Goal: Task Accomplishment & Management: Use online tool/utility

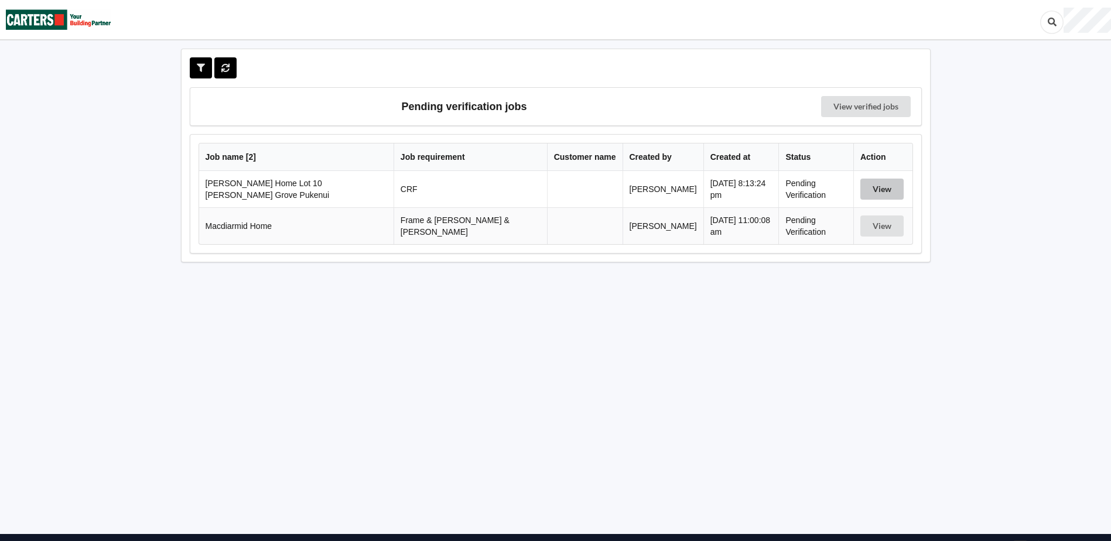
click at [882, 186] on button "View" at bounding box center [881, 189] width 43 height 21
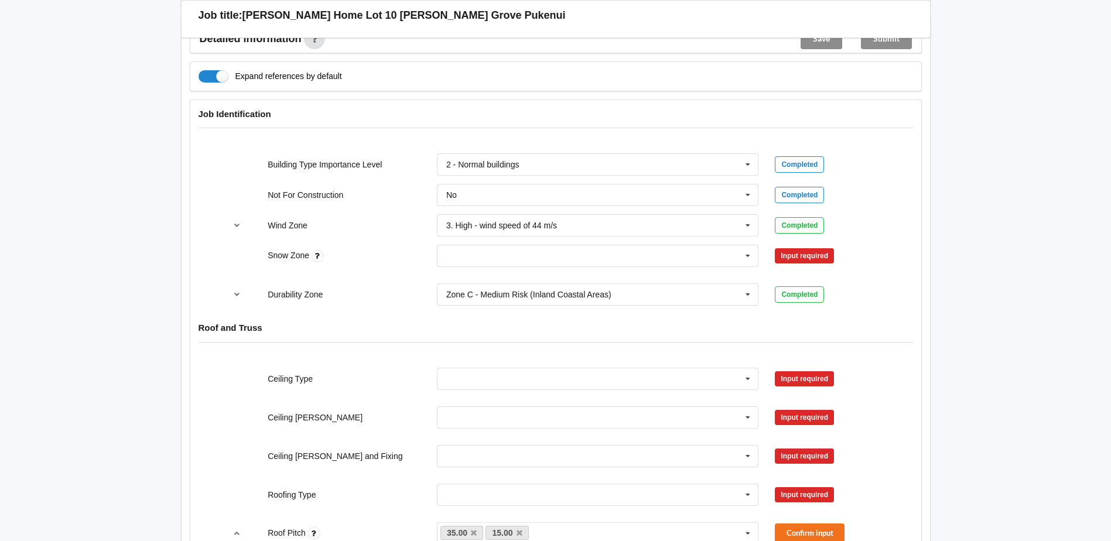
scroll to position [468, 0]
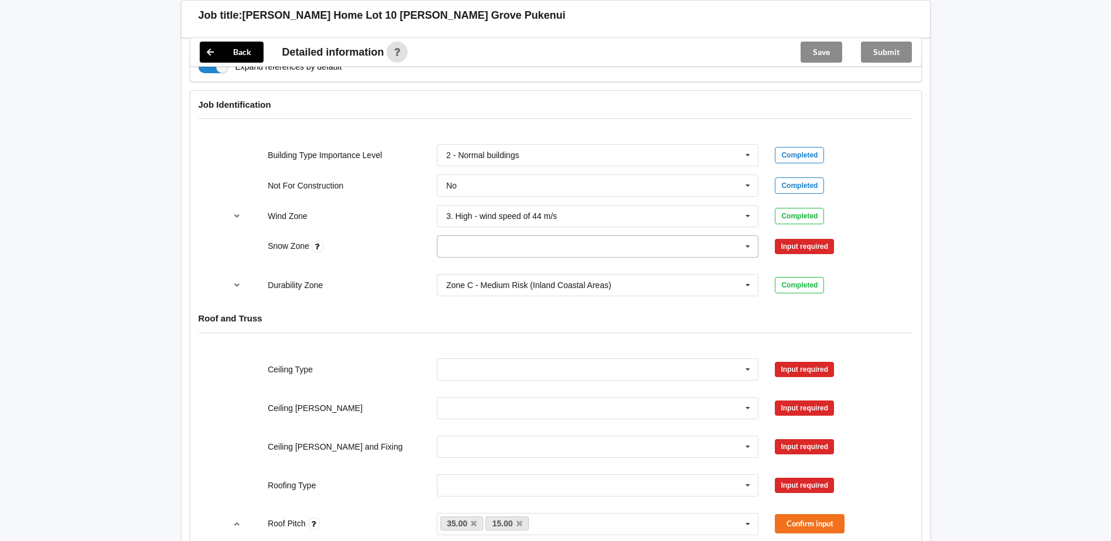
click at [745, 244] on icon at bounding box center [748, 247] width 18 height 22
click at [460, 266] on div "N0" at bounding box center [597, 268] width 321 height 22
click at [811, 248] on button "Confirm input" at bounding box center [810, 246] width 70 height 19
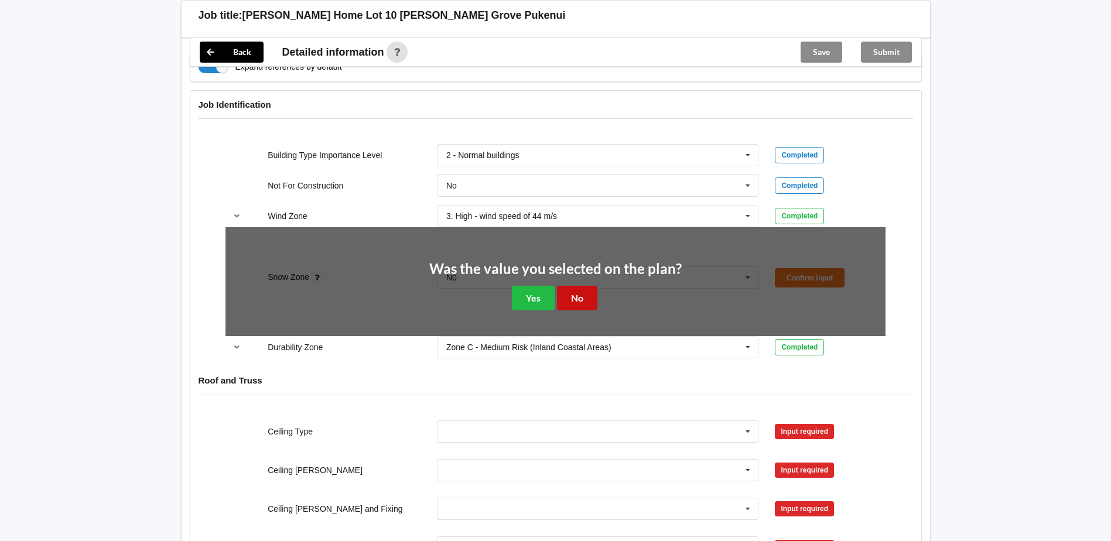
click at [584, 302] on button "No" at bounding box center [577, 298] width 40 height 24
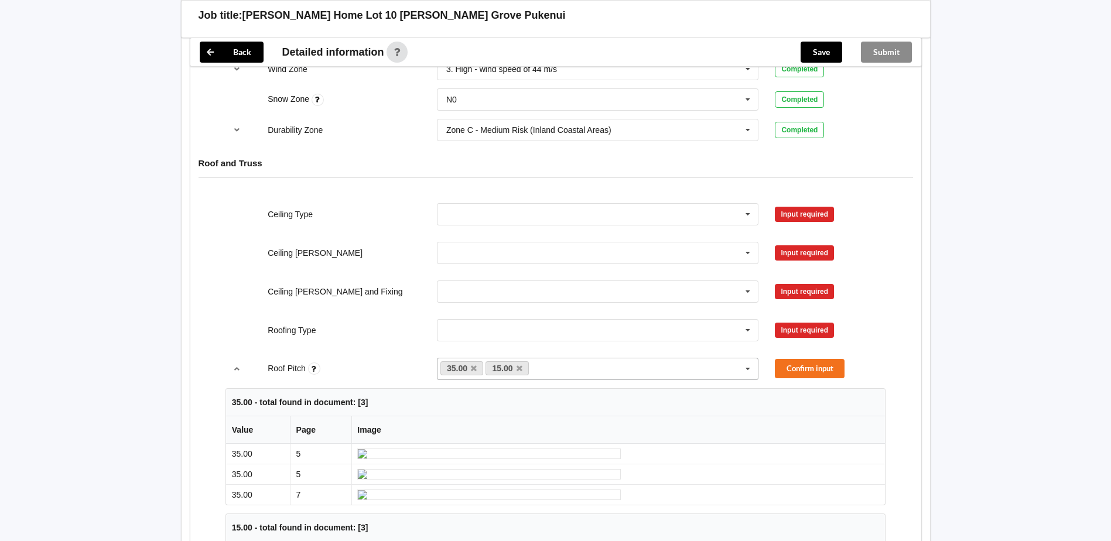
scroll to position [644, 0]
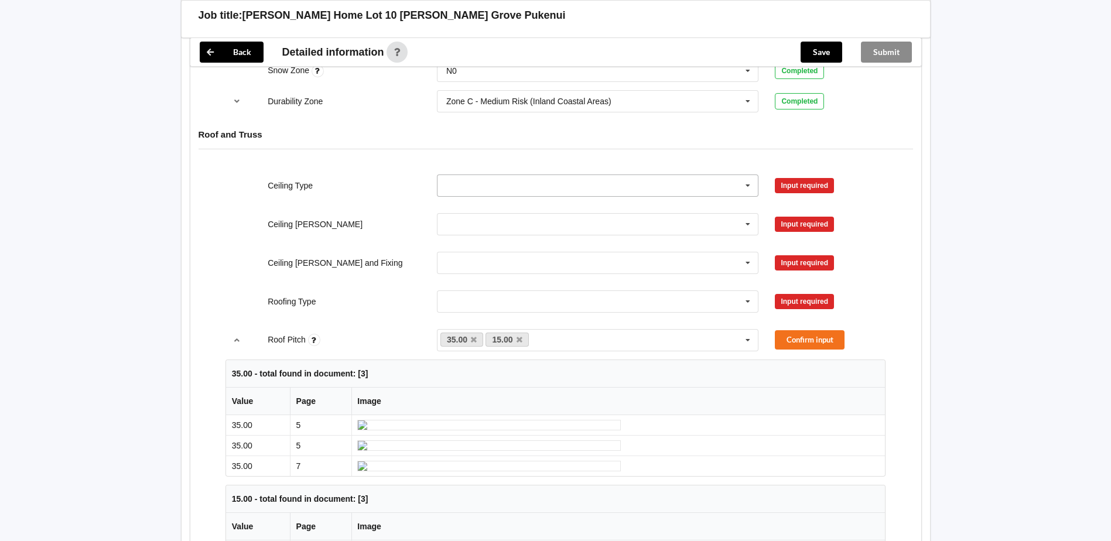
click at [467, 184] on input "text" at bounding box center [598, 185] width 321 height 21
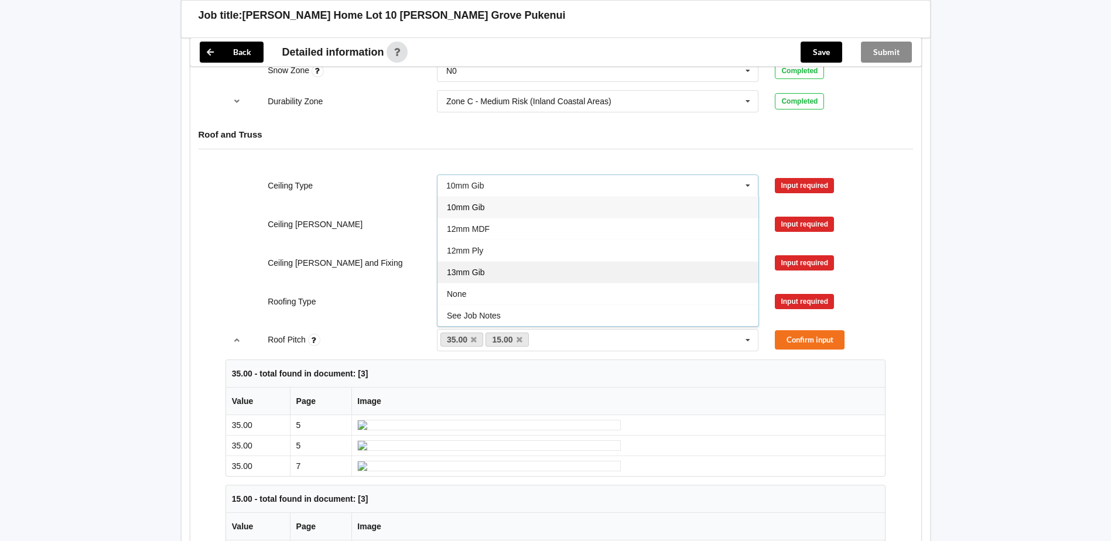
click at [481, 272] on span "13mm Gib" at bounding box center [466, 272] width 38 height 9
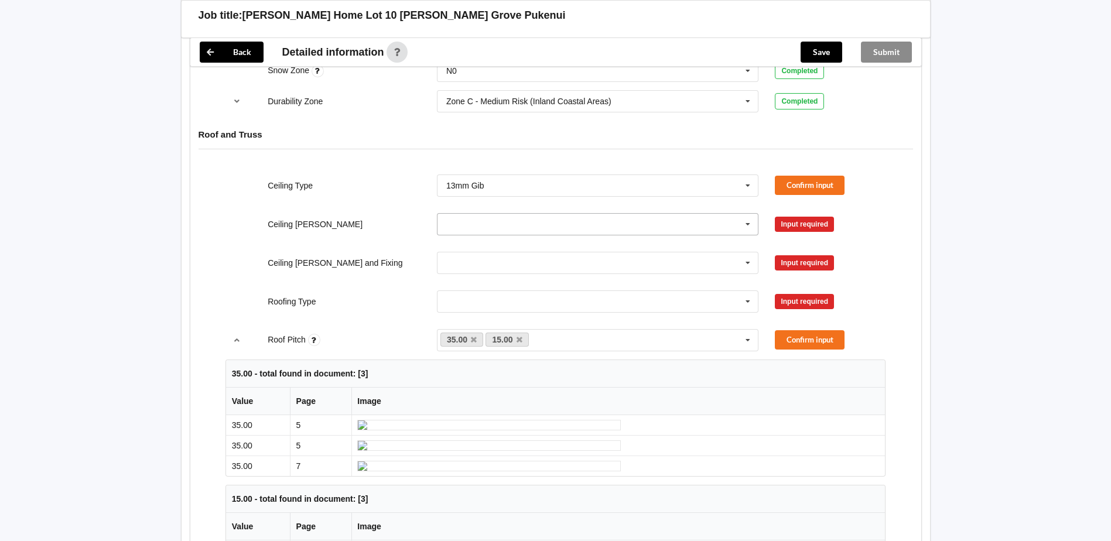
click at [751, 223] on icon at bounding box center [748, 225] width 18 height 22
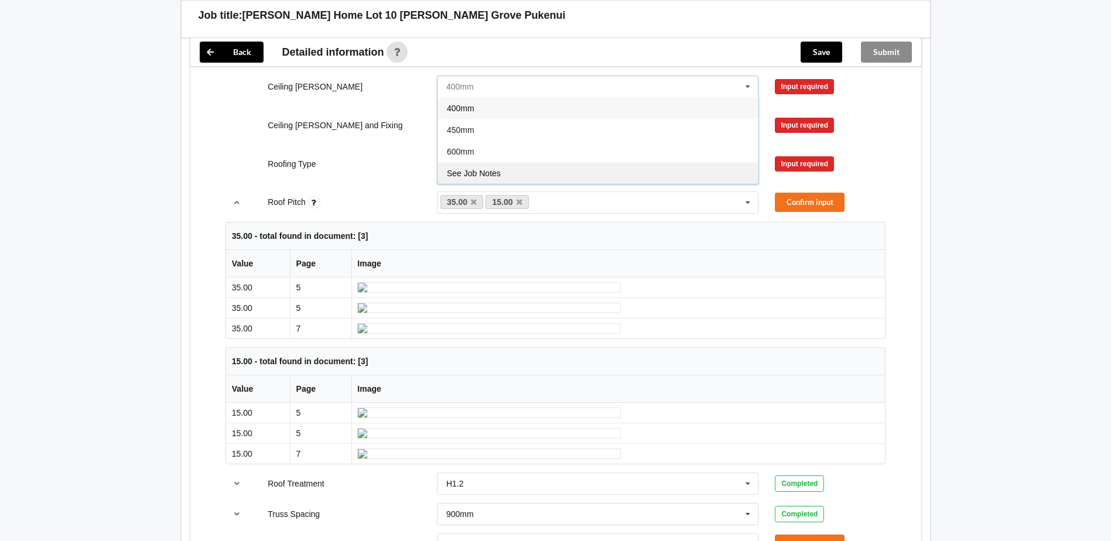
scroll to position [761, 0]
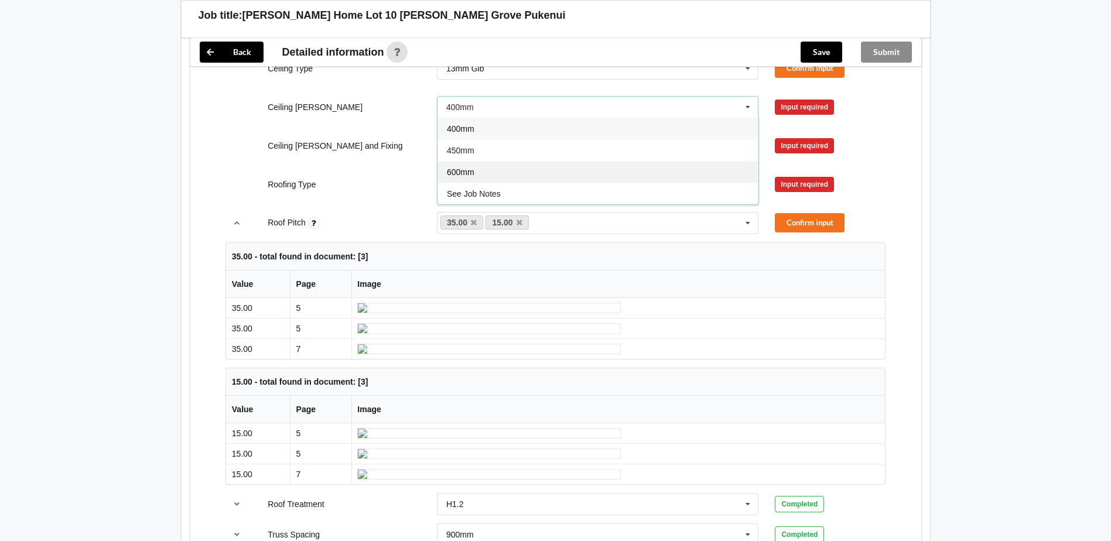
click at [477, 174] on div "600mm" at bounding box center [597, 172] width 321 height 22
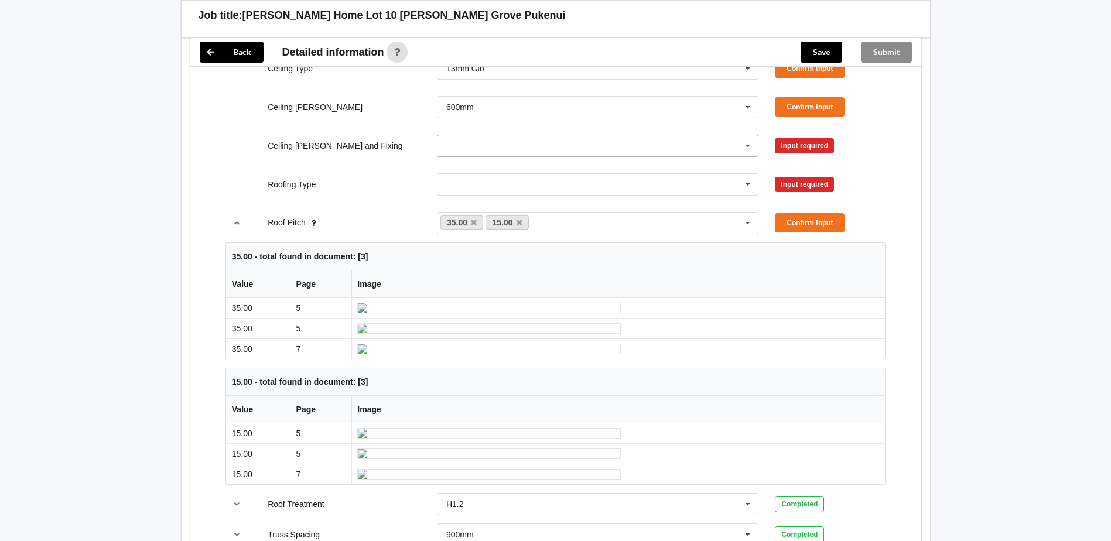
click at [749, 147] on icon at bounding box center [748, 146] width 18 height 22
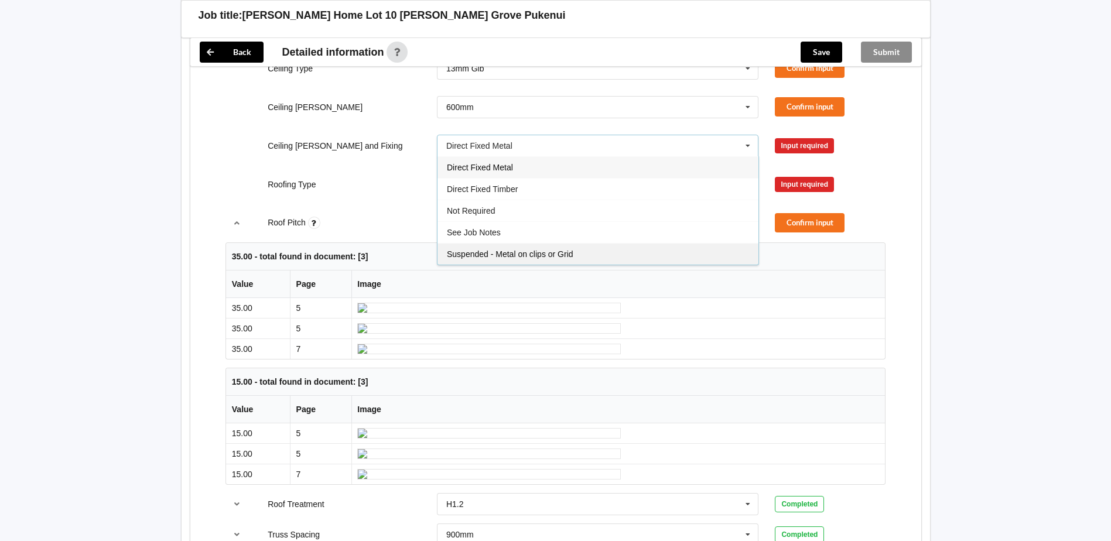
click at [561, 251] on span "Suspended - Metal on clips or Grid" at bounding box center [510, 253] width 126 height 9
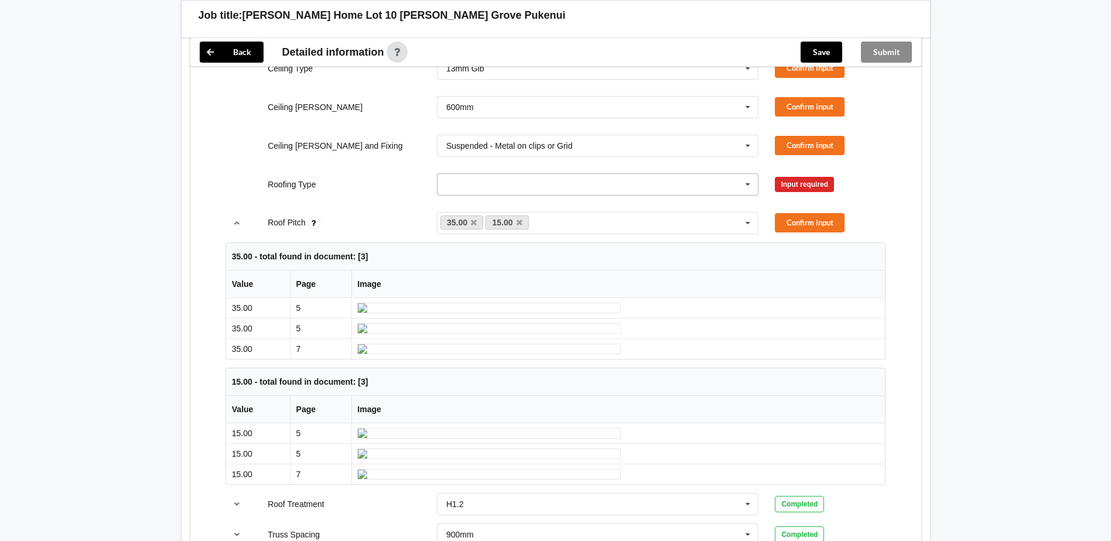
click at [748, 184] on icon at bounding box center [748, 185] width 18 height 22
click at [513, 204] on div "1. [GEOGRAPHIC_DATA]" at bounding box center [597, 206] width 321 height 22
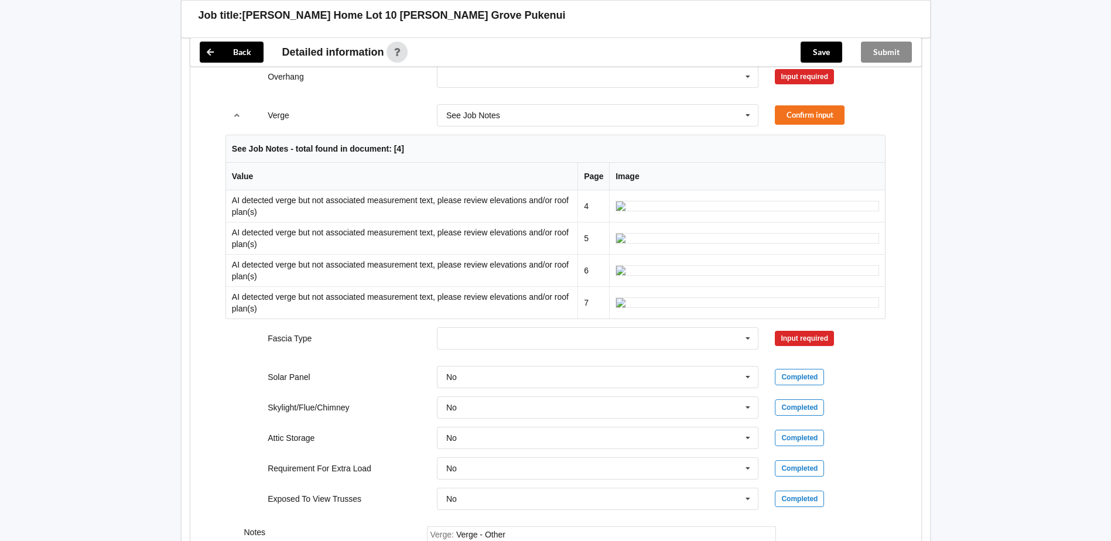
scroll to position [1815, 0]
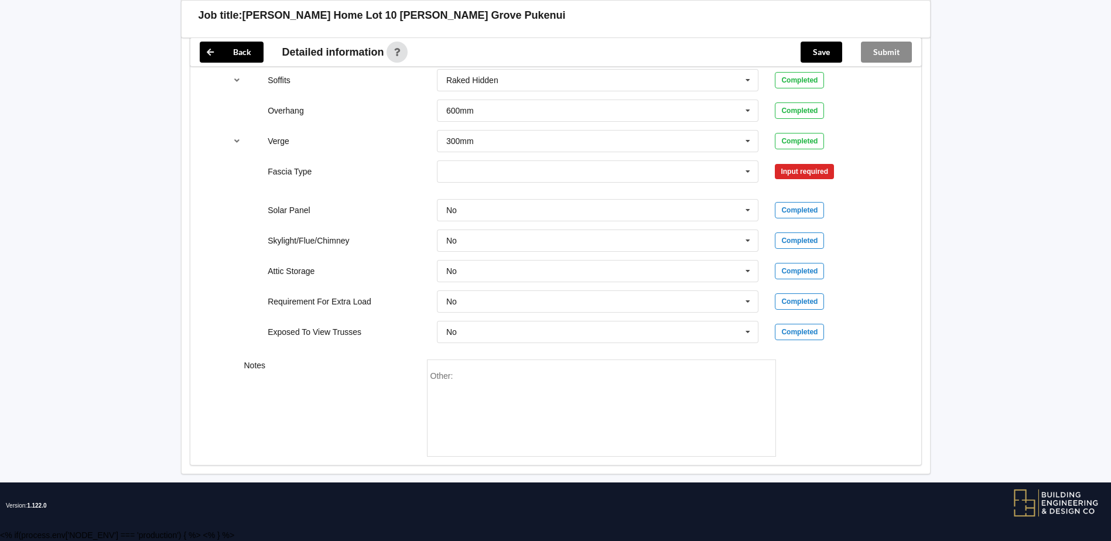
scroll to position [1983, 0]
click at [470, 172] on input "text" at bounding box center [598, 171] width 321 height 21
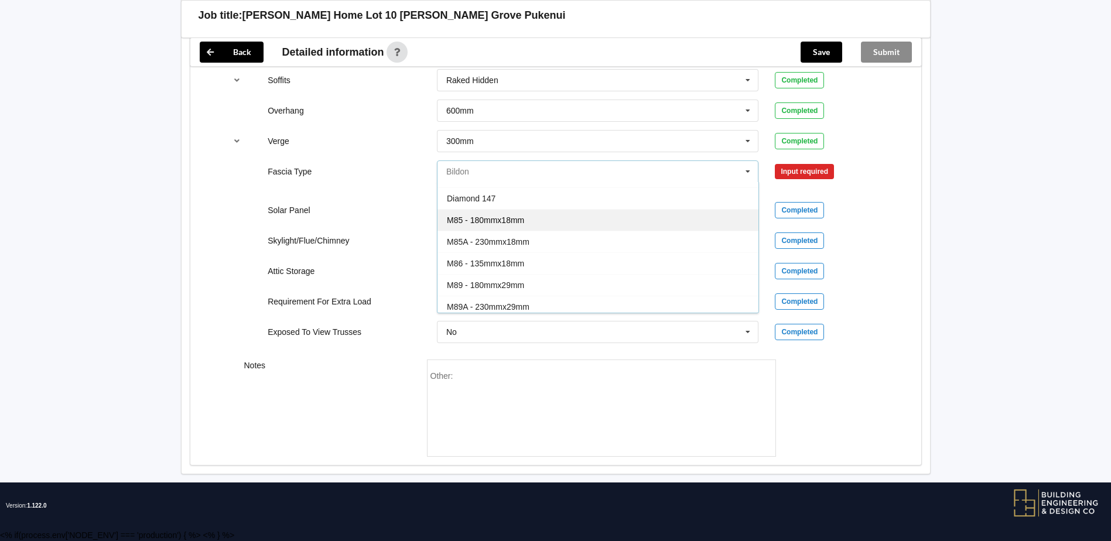
scroll to position [59, 0]
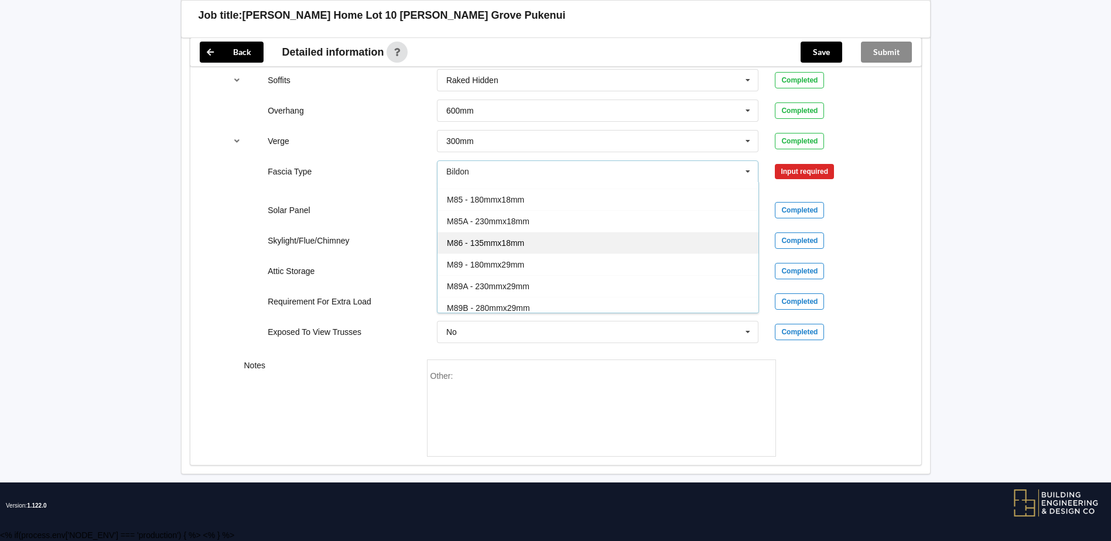
click at [513, 242] on span "M86 - 135mmx18mm" at bounding box center [485, 242] width 77 height 9
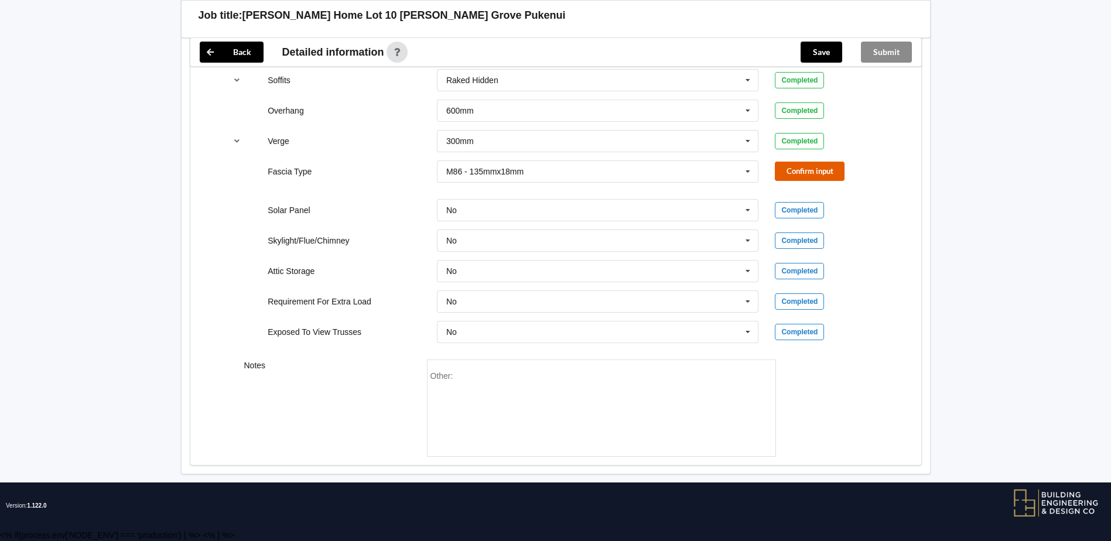
click at [817, 165] on button "Confirm input" at bounding box center [810, 171] width 70 height 19
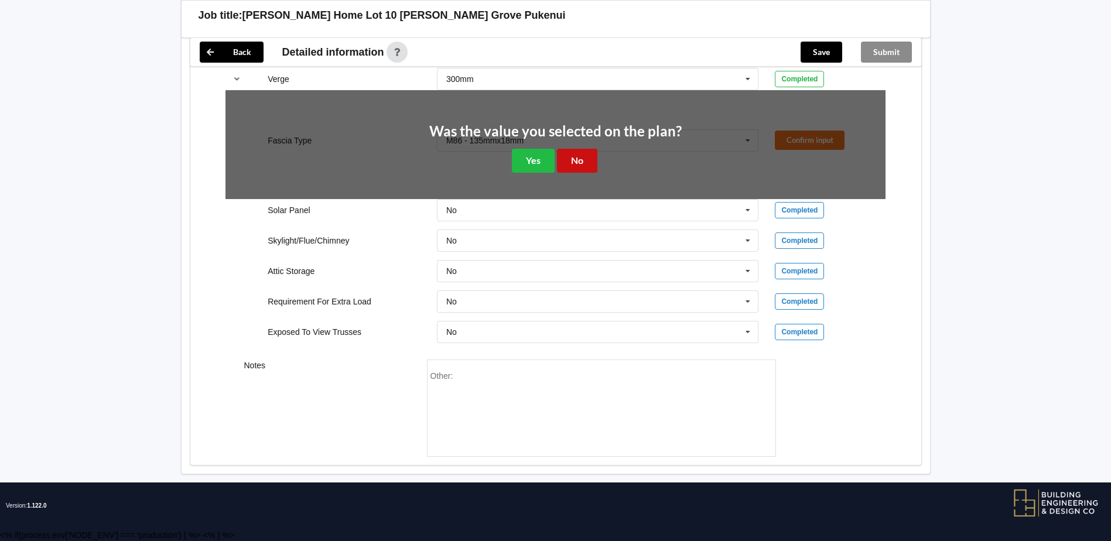
click at [577, 173] on button "No" at bounding box center [577, 161] width 40 height 24
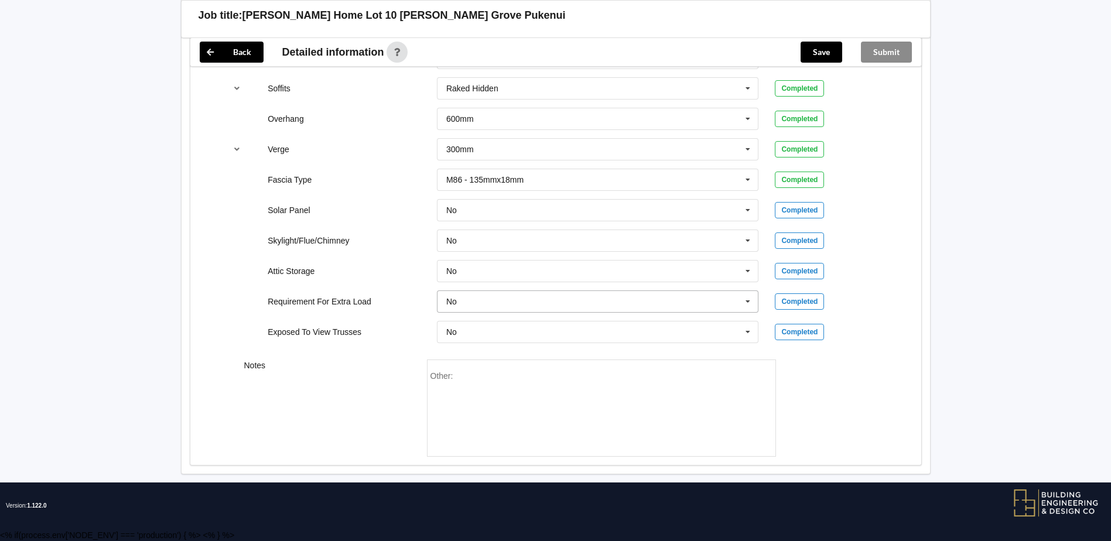
scroll to position [1624, 0]
click at [827, 49] on button "Save" at bounding box center [821, 52] width 42 height 21
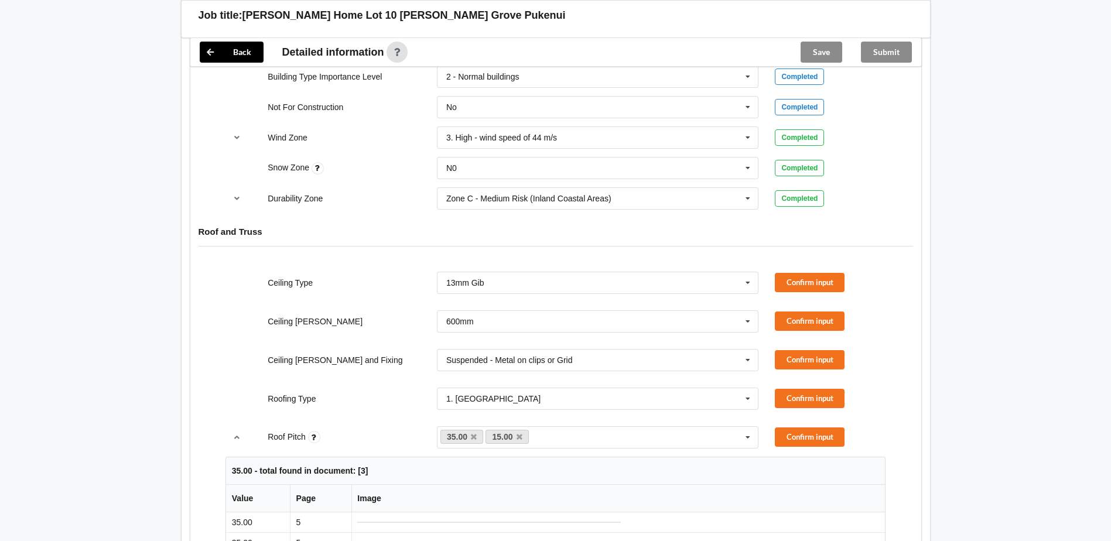
scroll to position [687, 0]
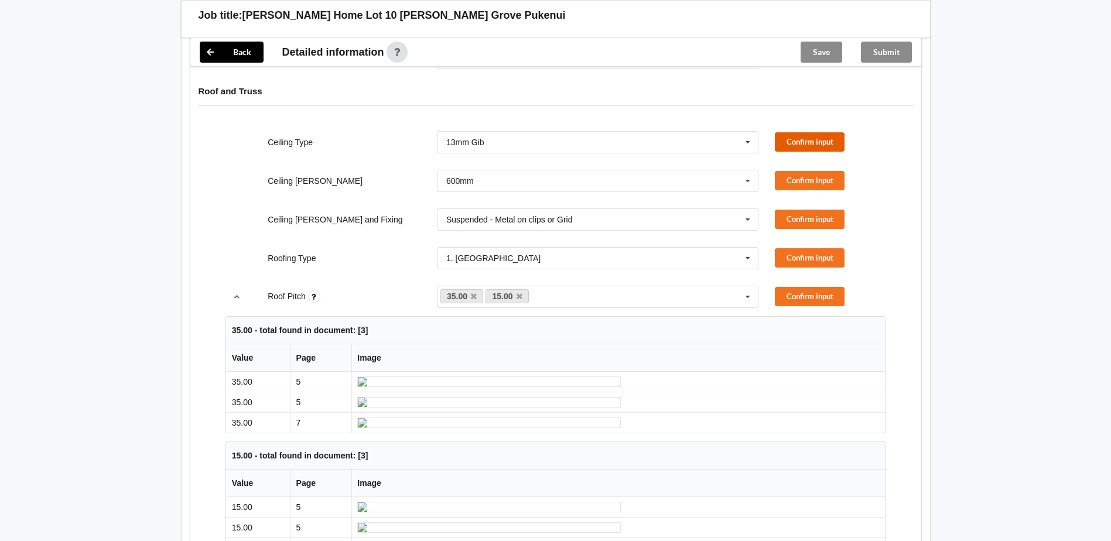
click at [813, 143] on button "Confirm input" at bounding box center [810, 141] width 70 height 19
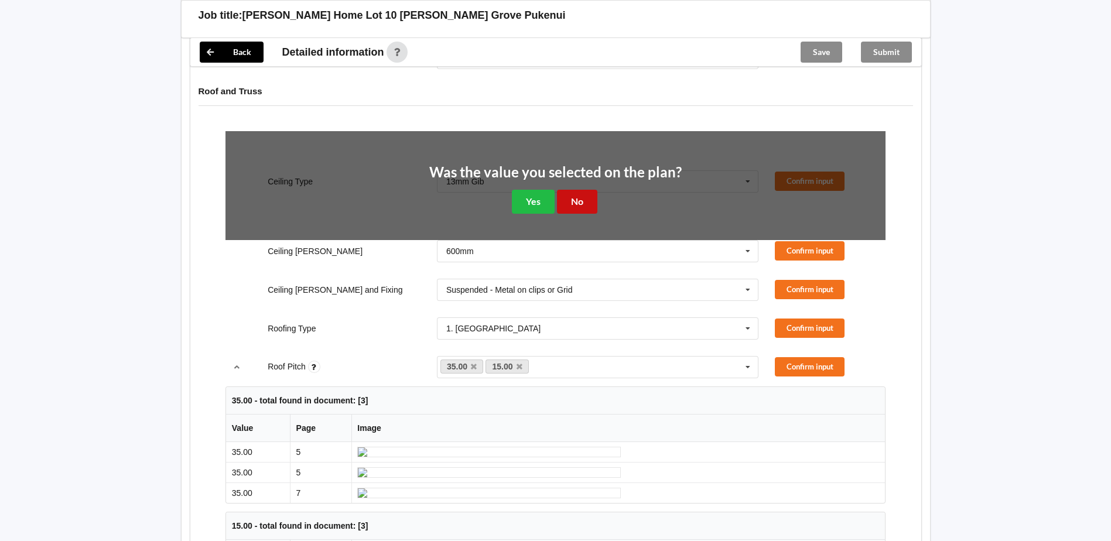
drag, startPoint x: 570, startPoint y: 198, endPoint x: 673, endPoint y: 217, distance: 104.7
click at [570, 198] on button "No" at bounding box center [577, 202] width 40 height 24
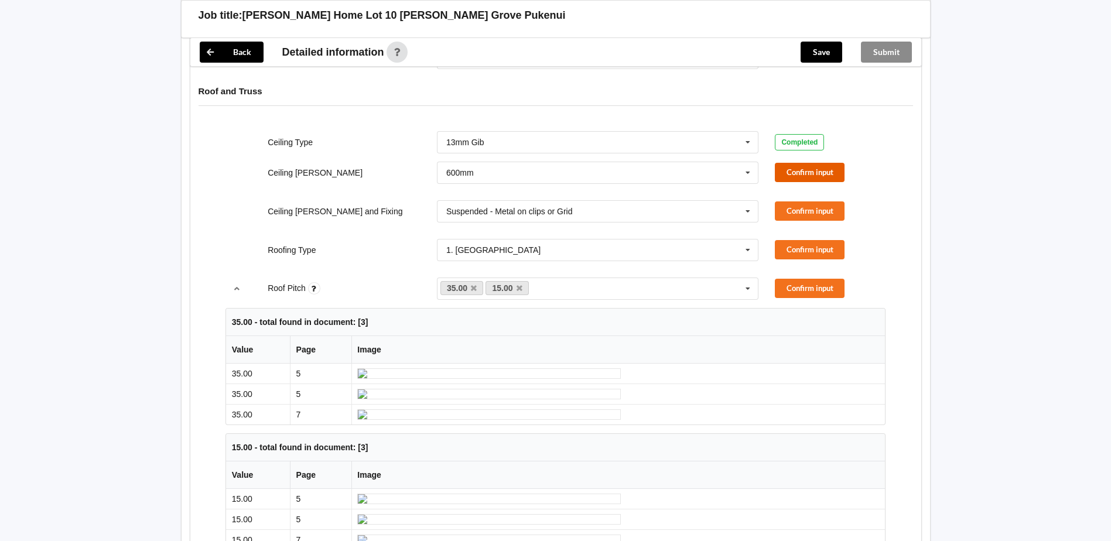
click at [806, 171] on button "Confirm input" at bounding box center [810, 172] width 70 height 19
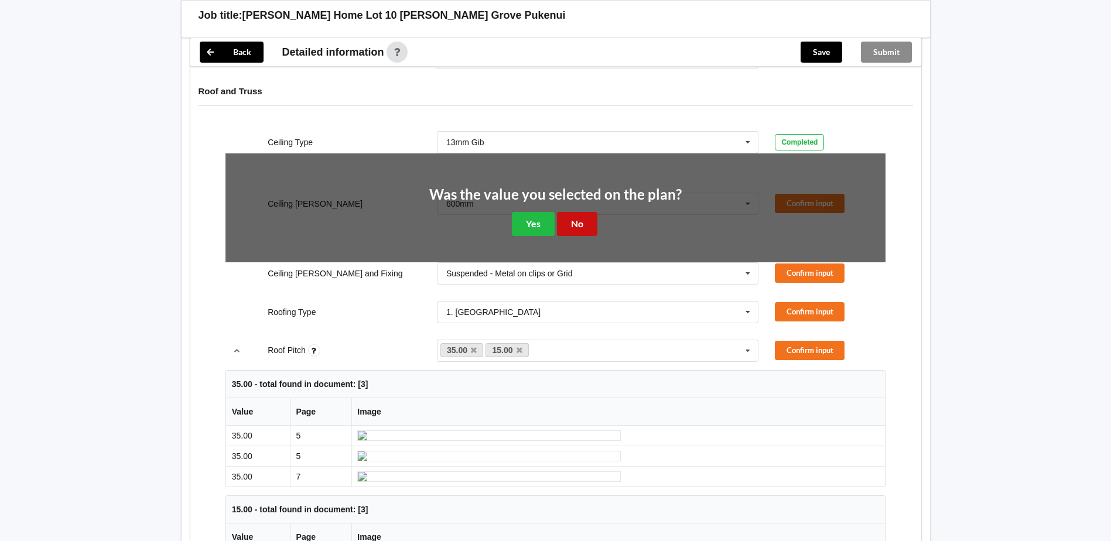
drag, startPoint x: 585, startPoint y: 221, endPoint x: 701, endPoint y: 208, distance: 117.3
click at [586, 221] on button "No" at bounding box center [577, 224] width 40 height 24
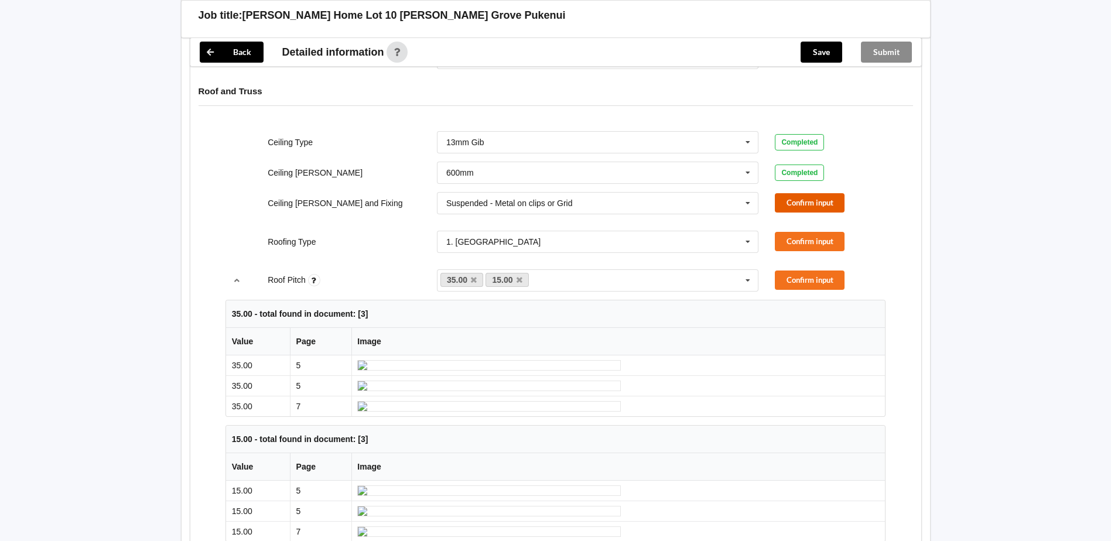
click at [785, 200] on button "Confirm input" at bounding box center [810, 202] width 70 height 19
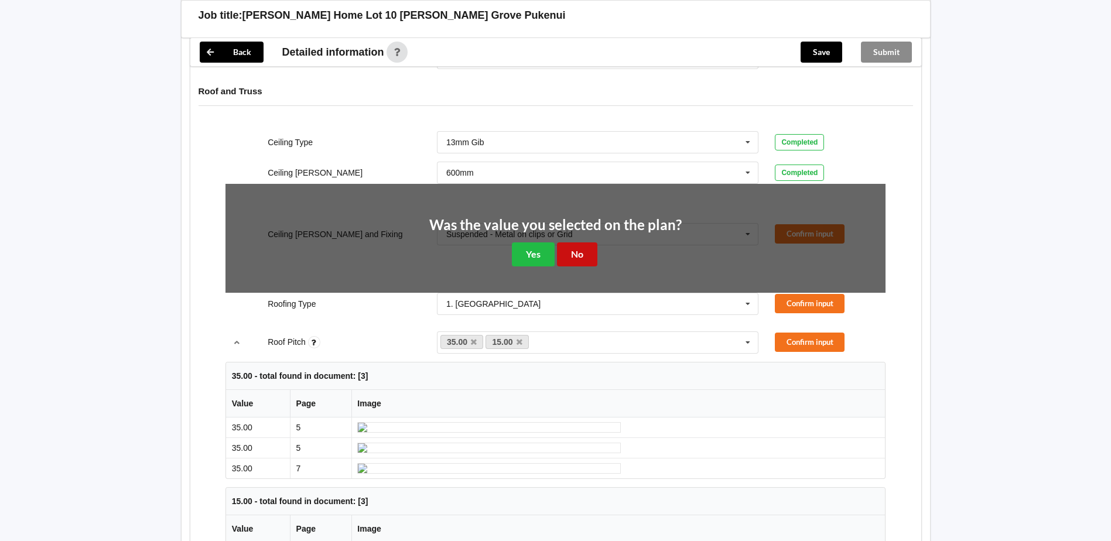
drag, startPoint x: 578, startPoint y: 250, endPoint x: 714, endPoint y: 245, distance: 135.3
click at [579, 250] on button "No" at bounding box center [577, 254] width 40 height 24
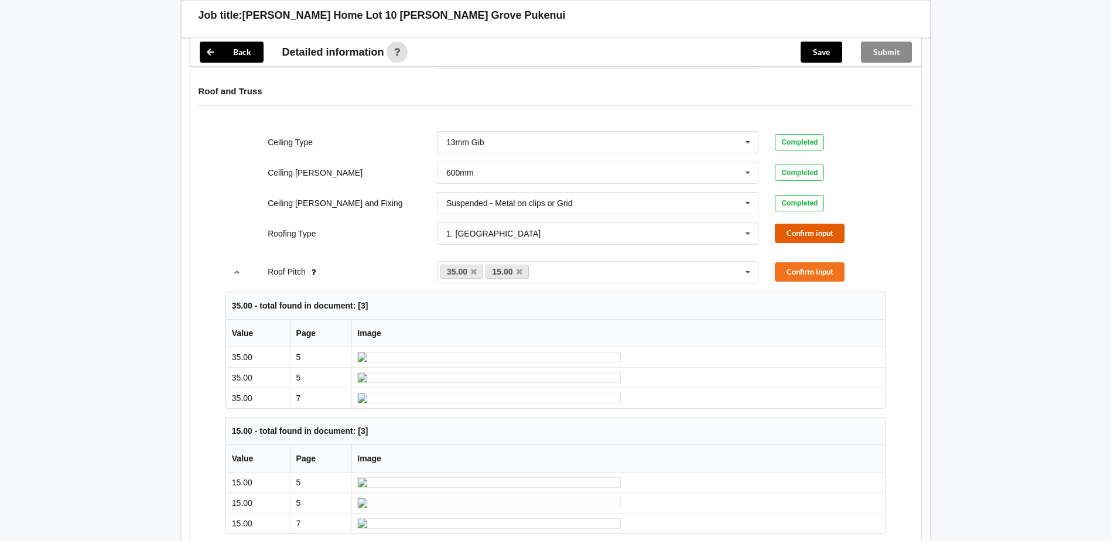
click at [794, 235] on button "Confirm input" at bounding box center [810, 233] width 70 height 19
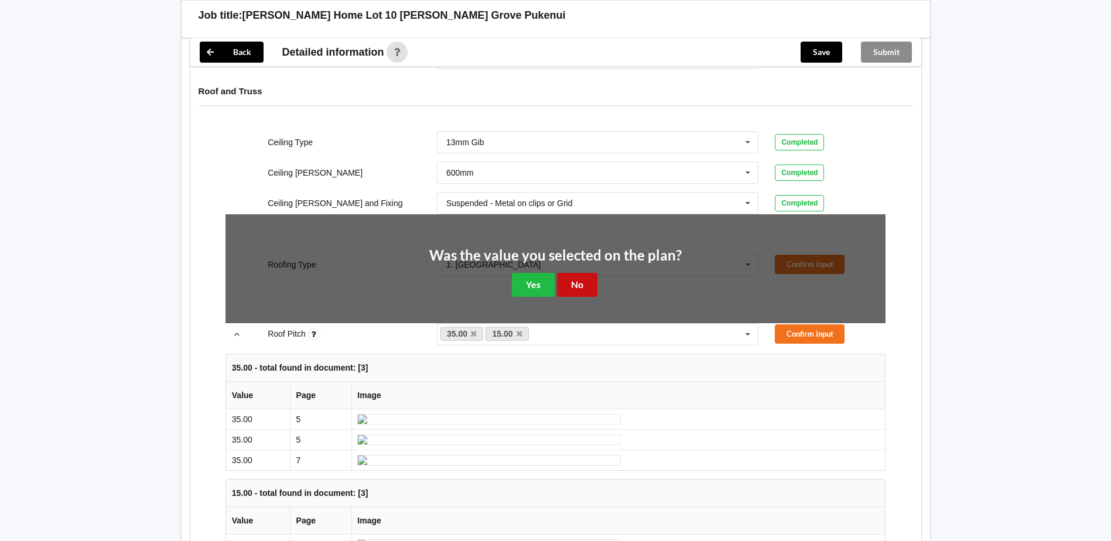
drag, startPoint x: 583, startPoint y: 280, endPoint x: 633, endPoint y: 279, distance: 50.9
click at [583, 280] on button "No" at bounding box center [577, 285] width 40 height 24
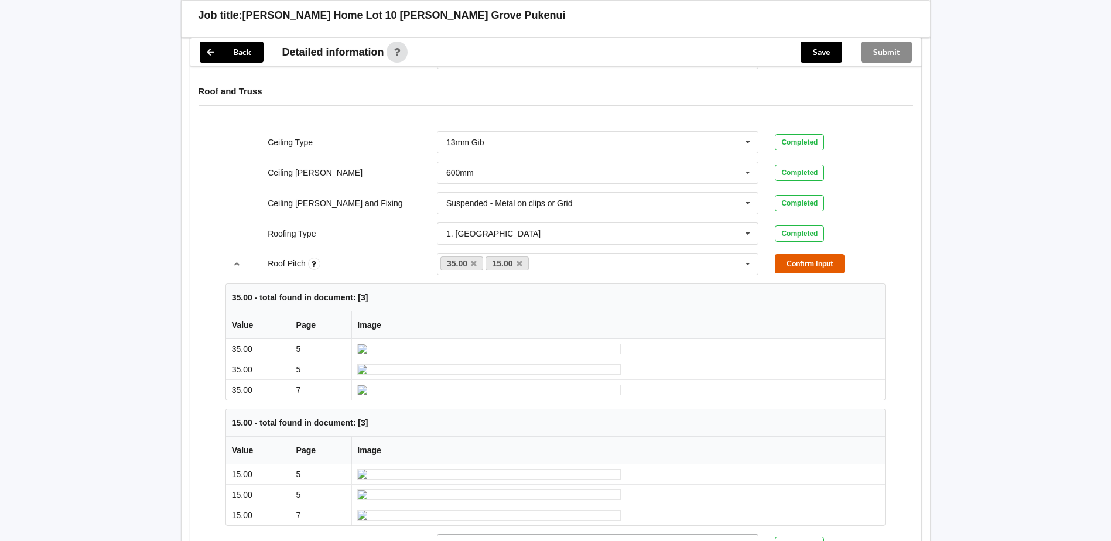
drag, startPoint x: 786, startPoint y: 265, endPoint x: 722, endPoint y: 286, distance: 67.2
click at [786, 265] on button "Confirm input" at bounding box center [810, 263] width 70 height 19
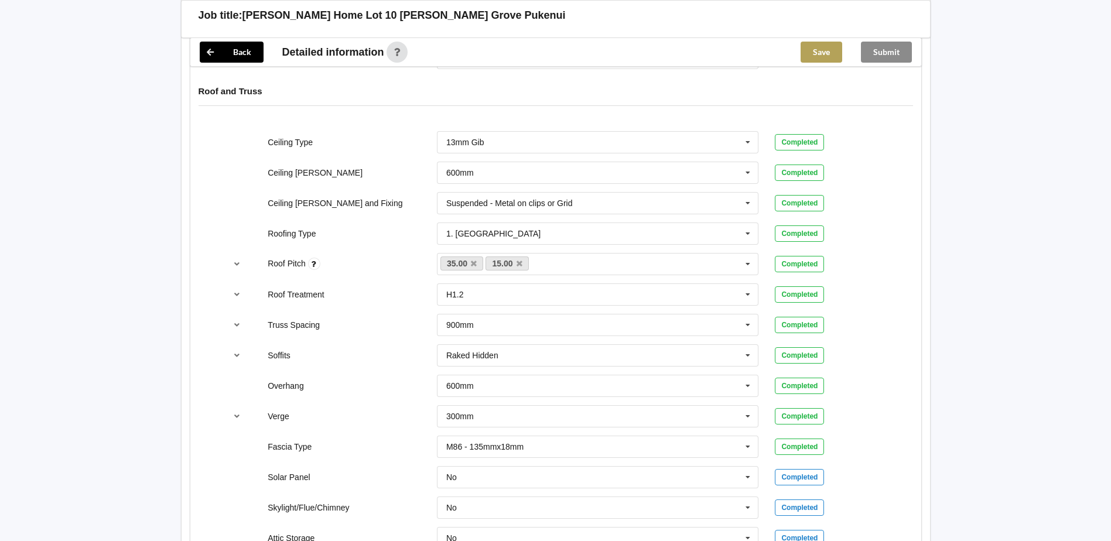
click at [810, 49] on button "Save" at bounding box center [821, 52] width 42 height 21
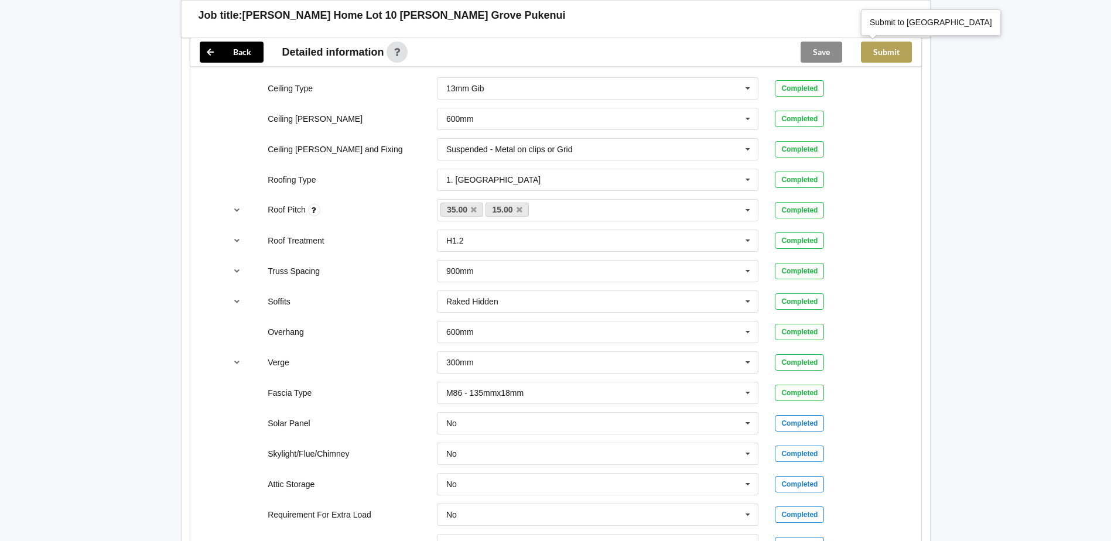
click at [898, 52] on button "Submit" at bounding box center [886, 52] width 51 height 21
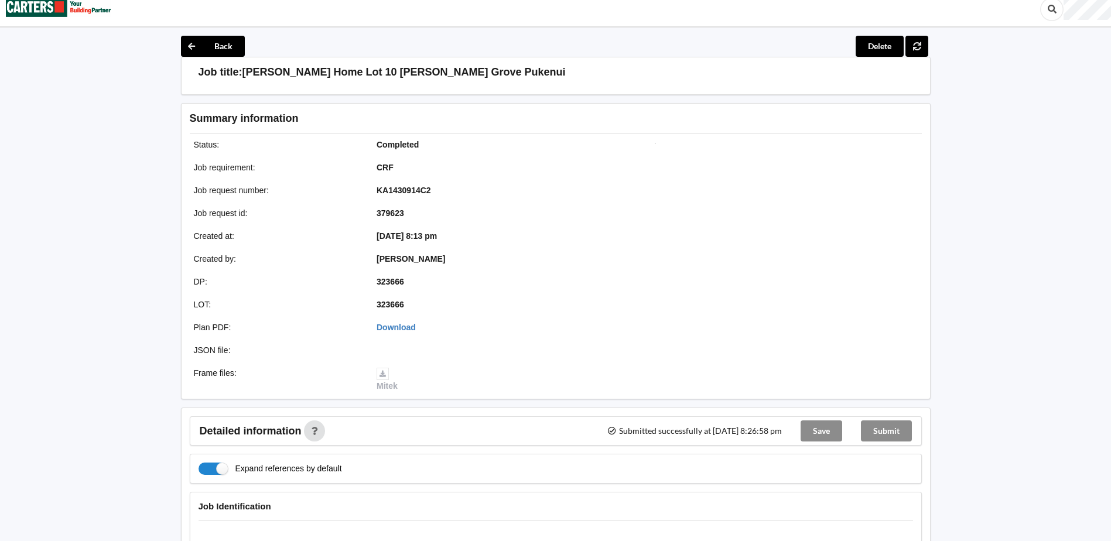
scroll to position [0, 0]
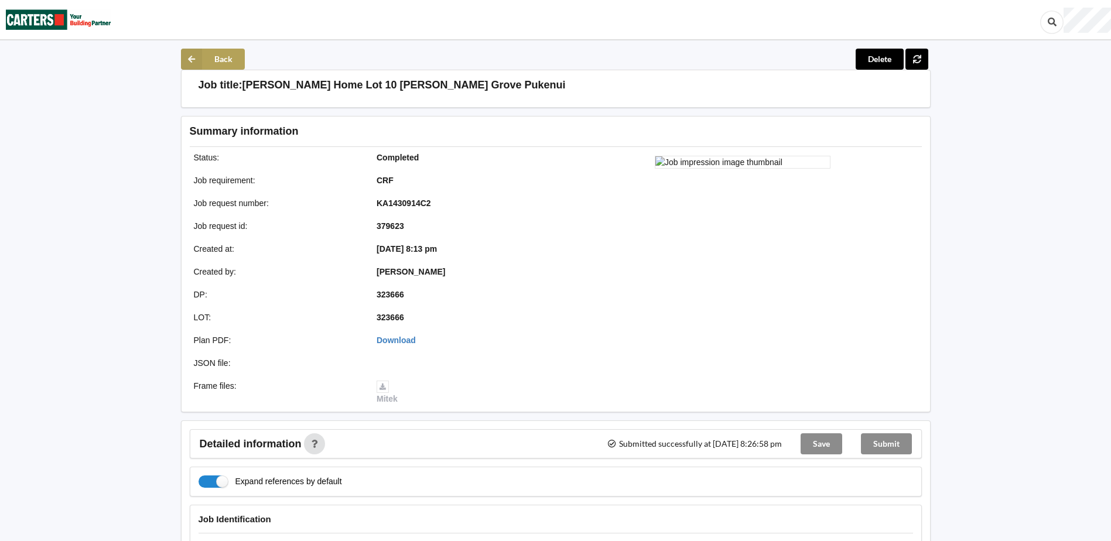
click at [191, 57] on icon at bounding box center [191, 59] width 21 height 21
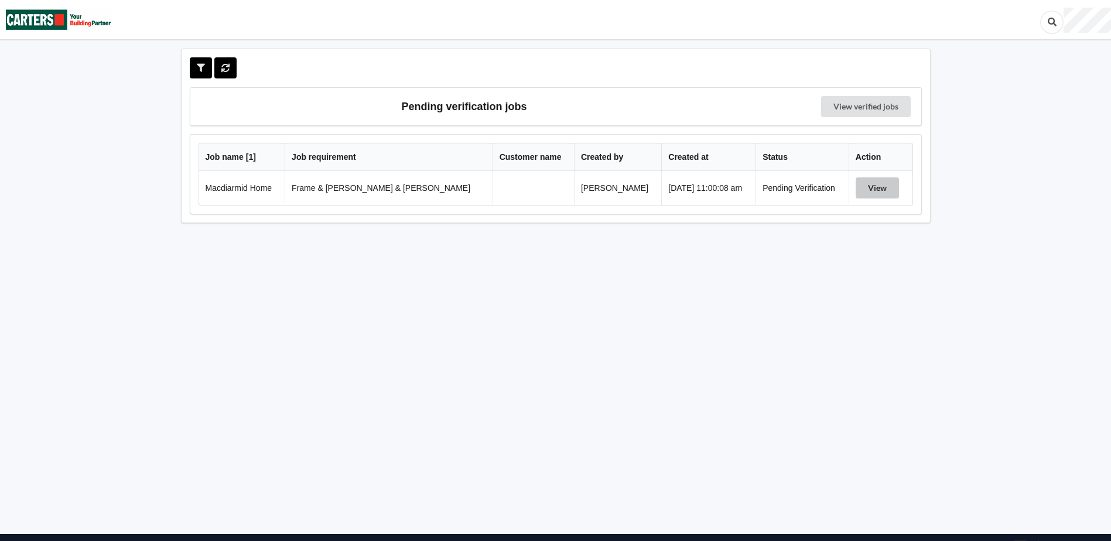
click at [855, 188] on button "View" at bounding box center [876, 187] width 43 height 21
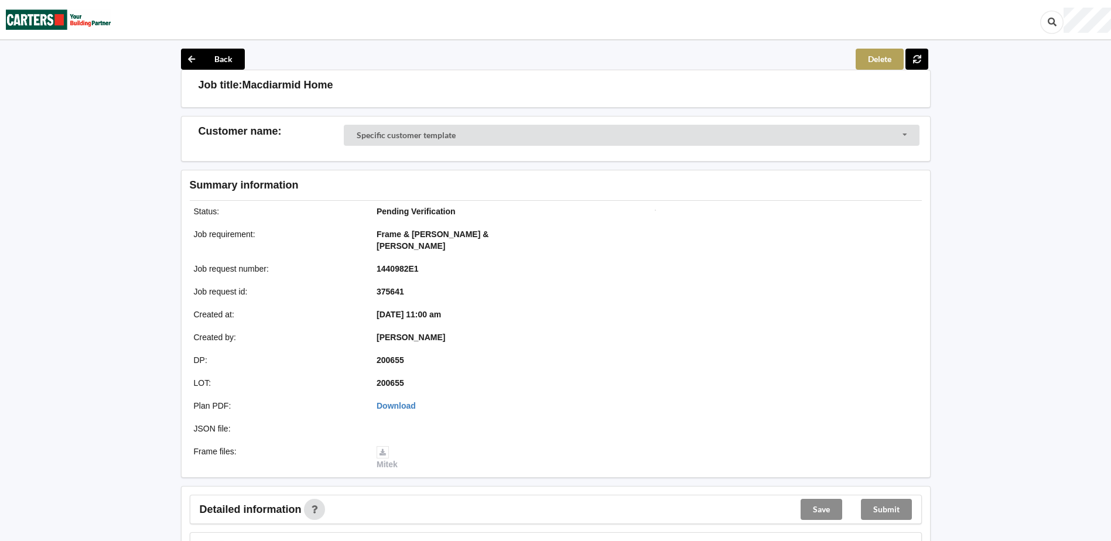
click at [896, 58] on button "Delete" at bounding box center [879, 59] width 48 height 21
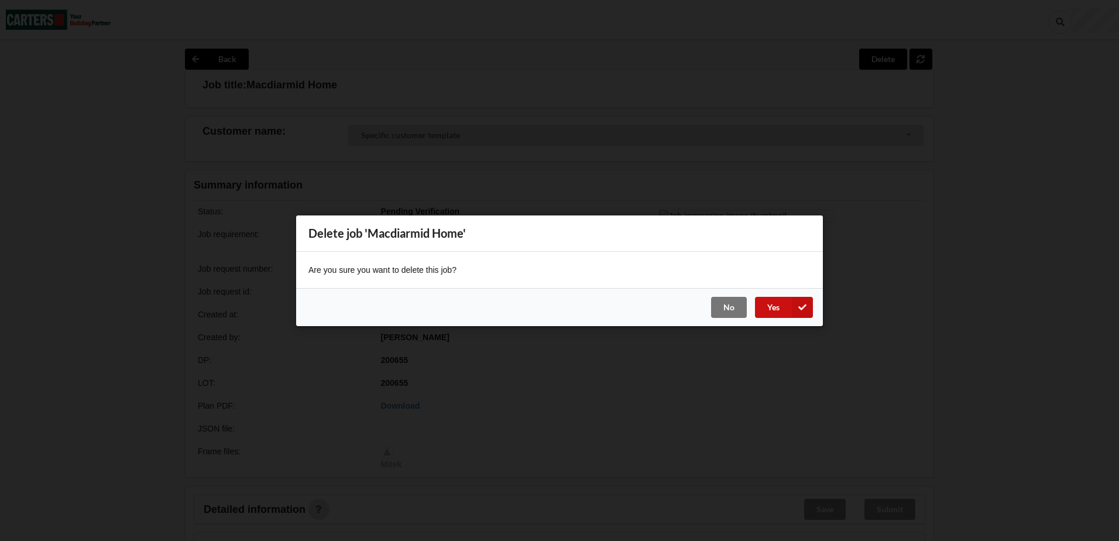
click at [772, 307] on button "Yes" at bounding box center [784, 306] width 58 height 21
